Goal: Task Accomplishment & Management: Complete application form

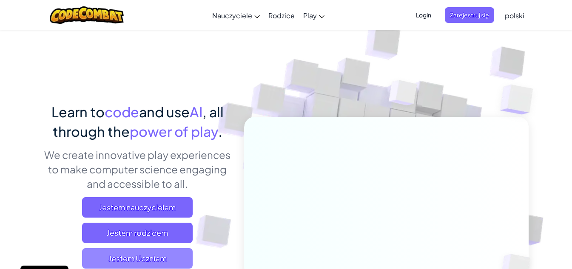
click at [153, 255] on span "Jestem Uczniem" at bounding box center [137, 258] width 110 height 20
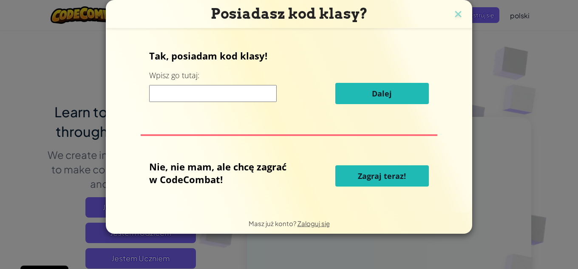
click at [221, 99] on input at bounding box center [212, 93] width 127 height 17
type input "WarmWaterDrink"
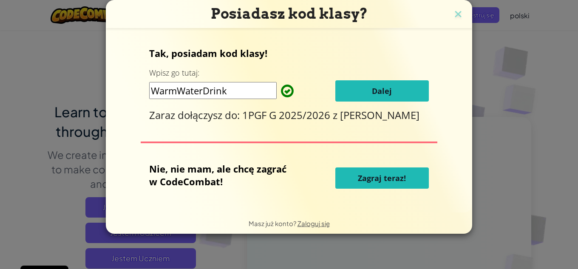
click at [390, 96] on span "Dalej" at bounding box center [382, 91] width 20 height 10
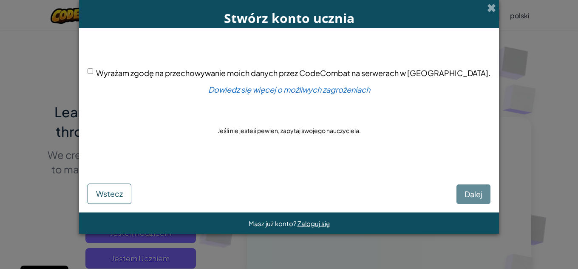
click at [93, 68] on input "Wyrażam zgodę na przechowywanie moich danych przez CodeCombat na serwerach w [G…" at bounding box center [91, 71] width 6 height 6
checkbox input "true"
click at [456, 200] on button "Dalej" at bounding box center [473, 194] width 34 height 20
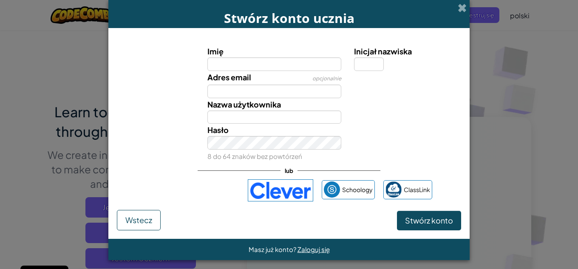
click at [253, 60] on input "Imię" at bounding box center [274, 64] width 134 height 14
click at [311, 252] on span "Zaloguj się" at bounding box center [313, 249] width 32 height 8
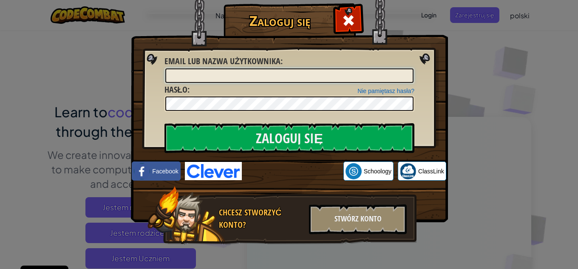
click at [273, 71] on input "Email lub nazwa użytkownika :" at bounding box center [289, 75] width 248 height 14
type input "EdytaKaz"
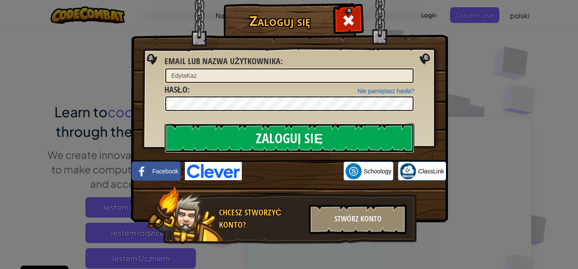
click at [311, 146] on input "Zaloguj się" at bounding box center [289, 138] width 250 height 30
